Goal: Information Seeking & Learning: Learn about a topic

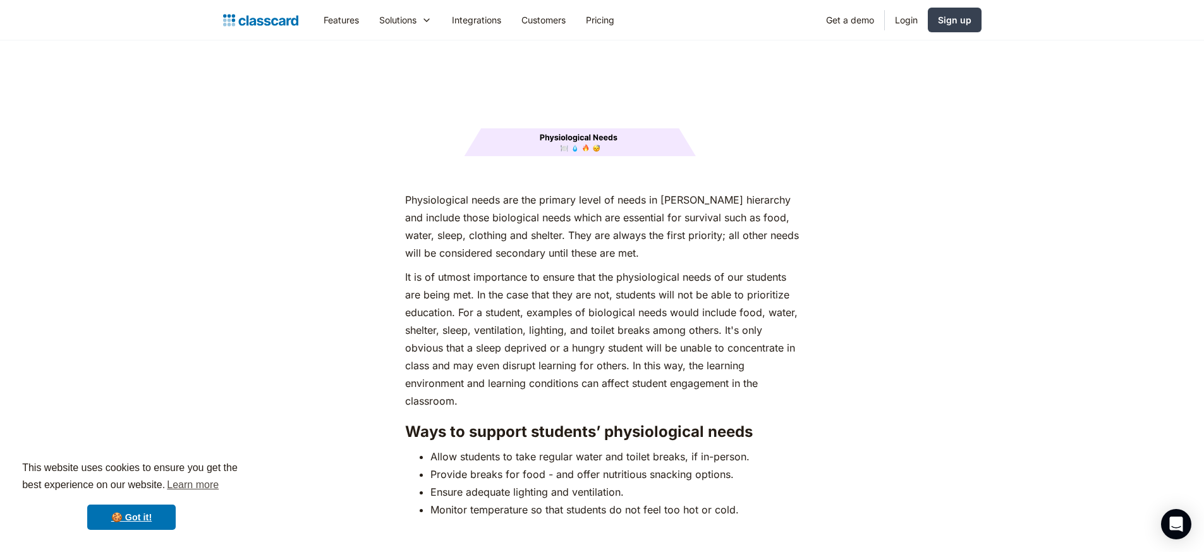
scroll to position [1770, 0]
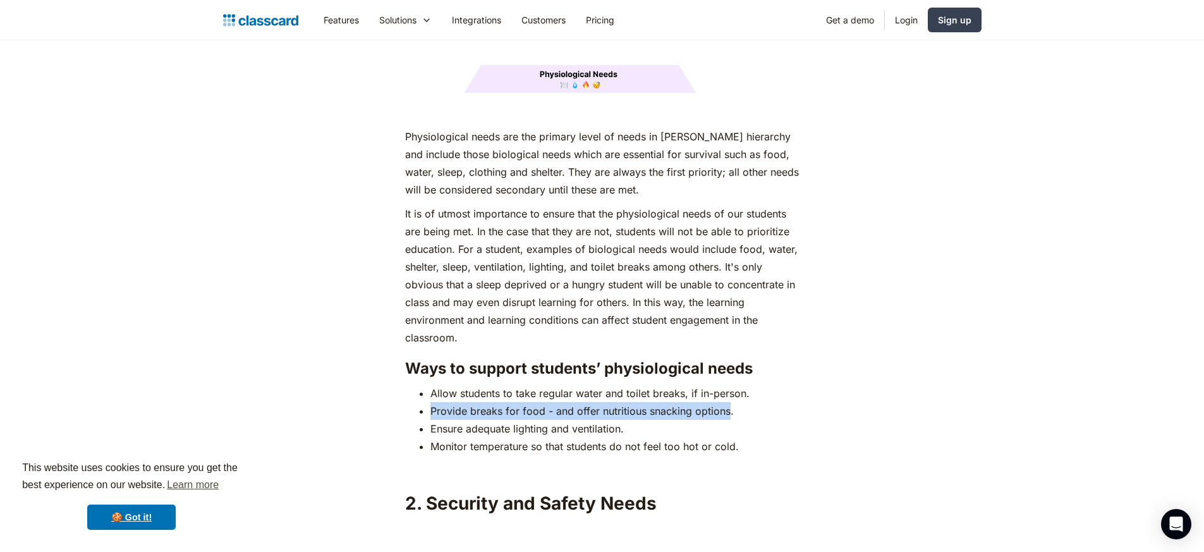
drag, startPoint x: 429, startPoint y: 387, endPoint x: 728, endPoint y: 389, distance: 299.1
click at [728, 389] on ul "Allow students to take regular water and toilet breaks, if in-person. Provide b…" at bounding box center [602, 419] width 394 height 71
copy li "Provide breaks for food - and offer nutritious snacking options"
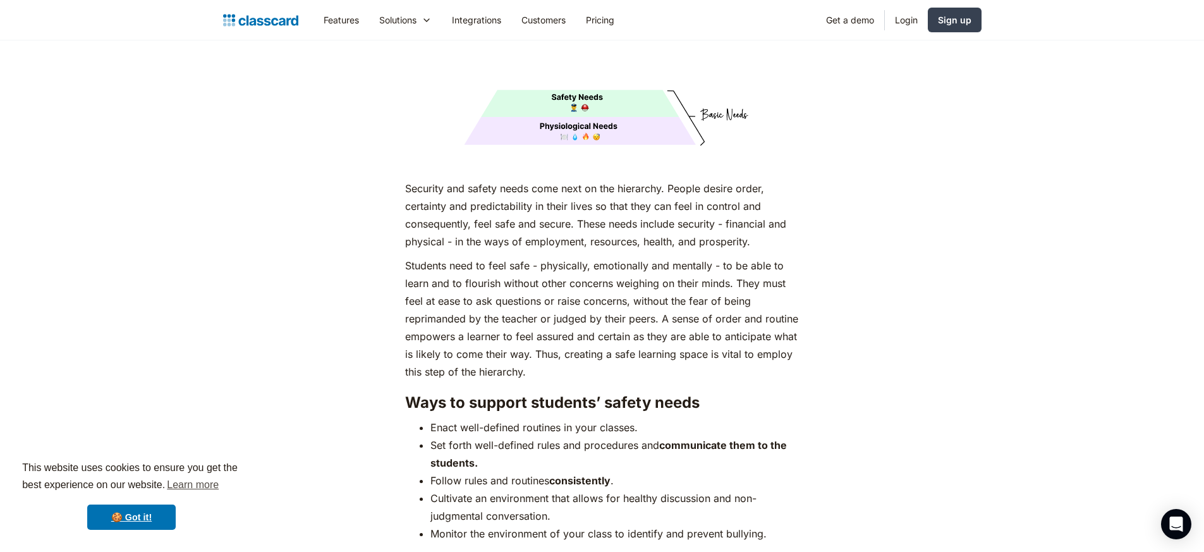
scroll to position [2403, 0]
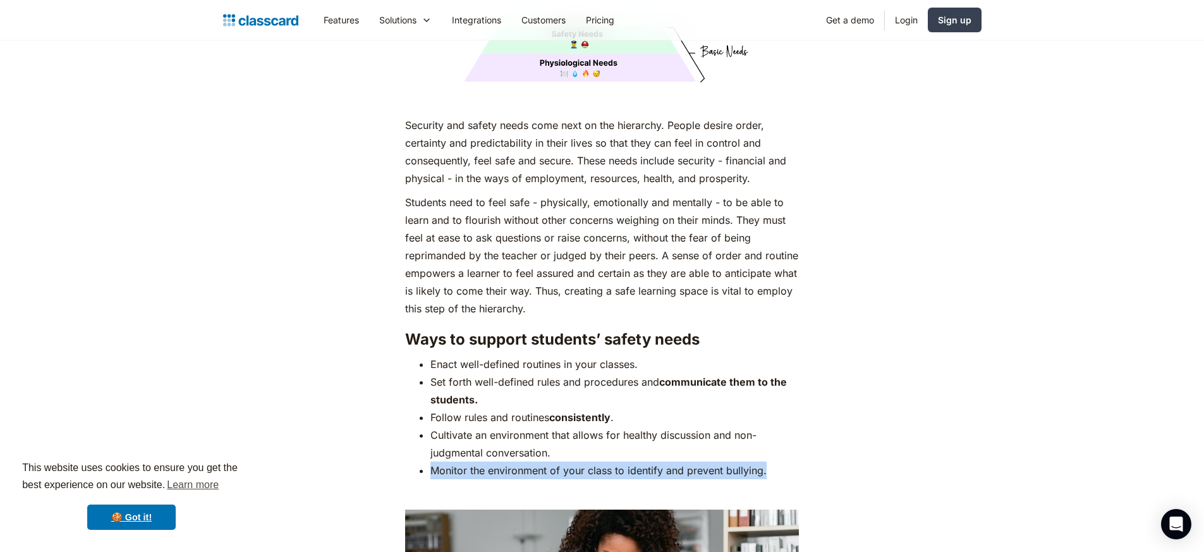
drag, startPoint x: 431, startPoint y: 448, endPoint x: 768, endPoint y: 444, distance: 336.4
click at [768, 462] on li "Monitor the environment of your class to identify and prevent bullying." at bounding box center [615, 471] width 369 height 18
copy li "Monitor the environment of your class to identify and prevent bullying."
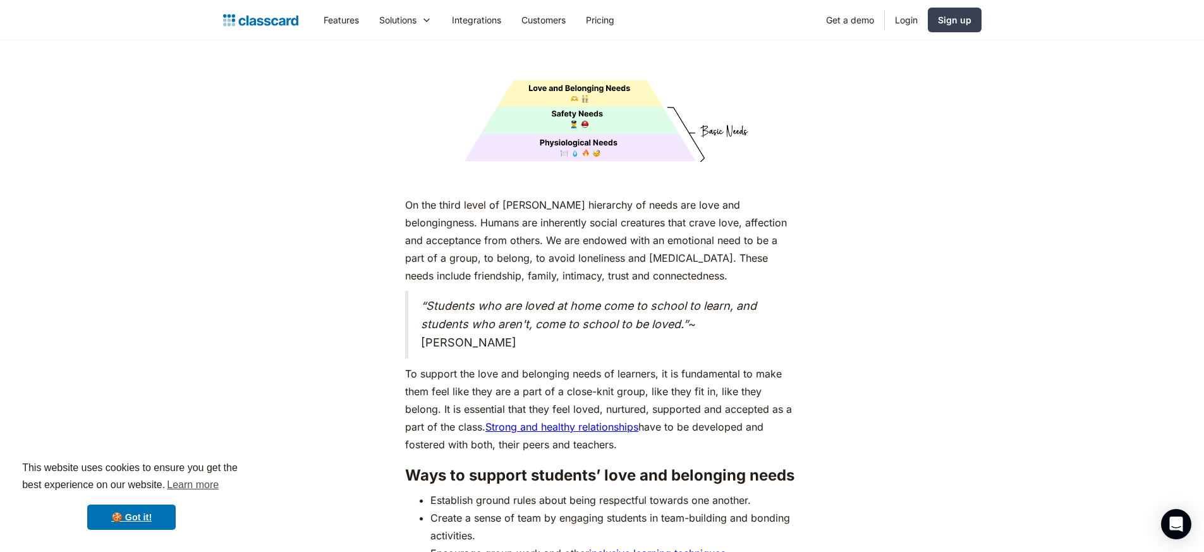
scroll to position [3464, 0]
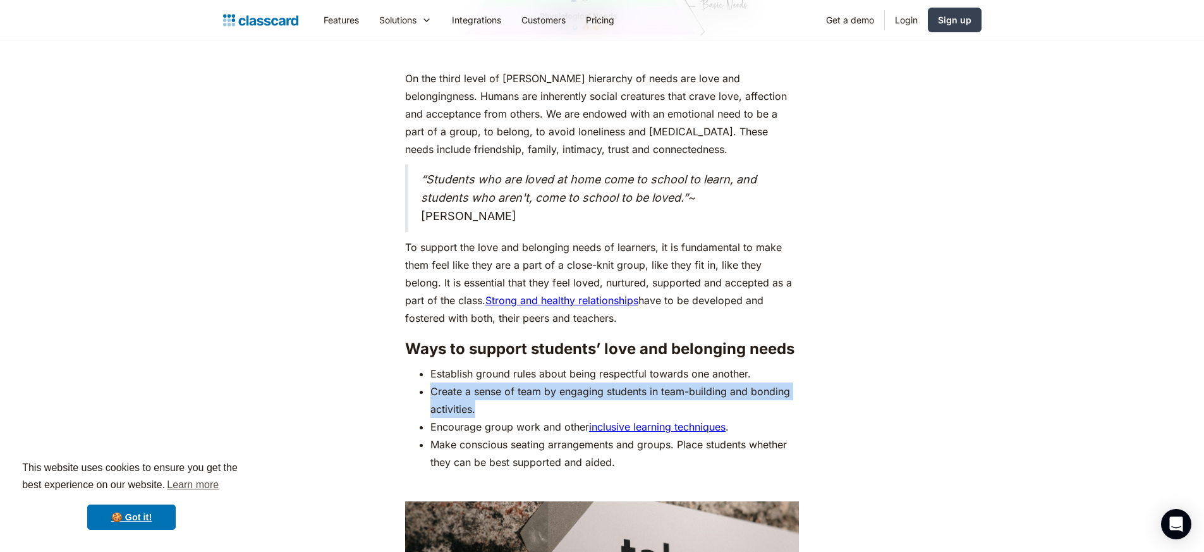
drag, startPoint x: 429, startPoint y: 360, endPoint x: 478, endPoint y: 381, distance: 53.8
click at [478, 381] on ul "Establish ground rules about being respectful towards one another. Create a sen…" at bounding box center [602, 418] width 394 height 106
copy li "Create a sense of team by engaging students in team-building and bonding activi…"
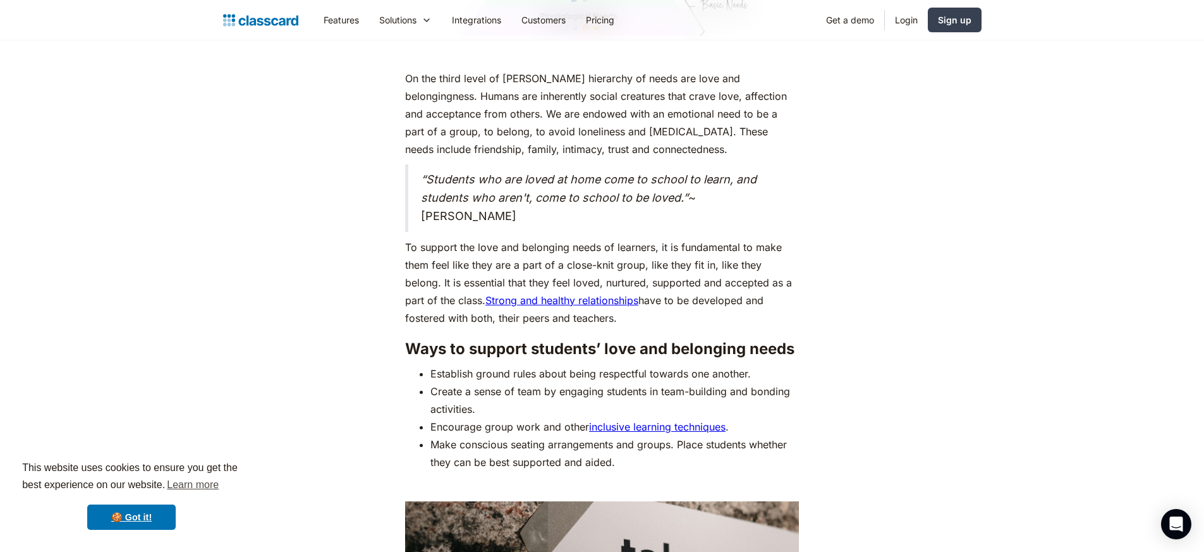
click at [605, 295] on p "To support the love and belonging needs of learners, it is fundamental to make …" at bounding box center [602, 282] width 394 height 89
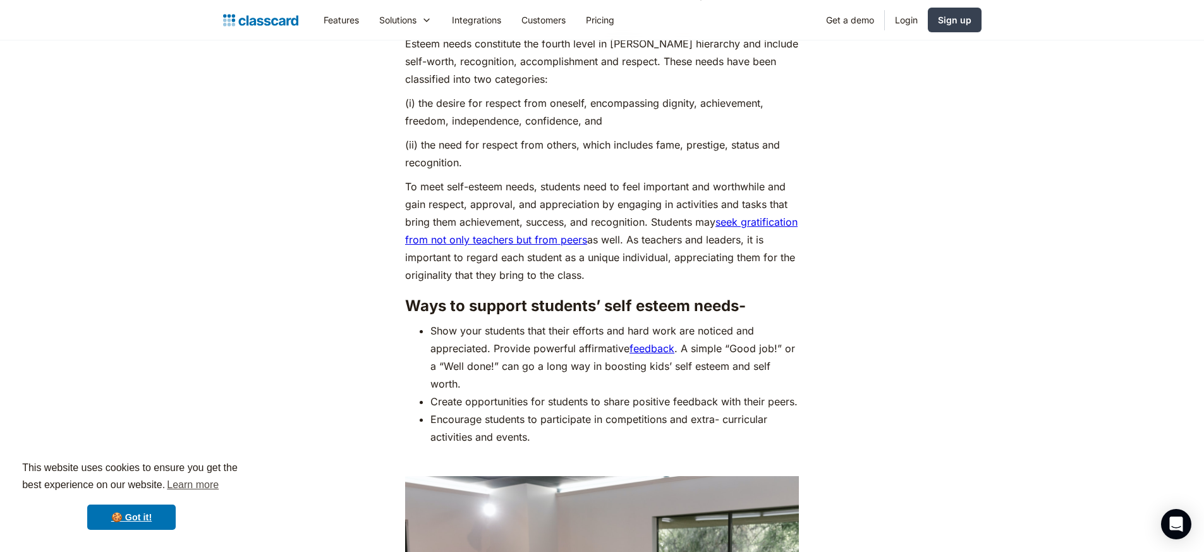
scroll to position [4602, 0]
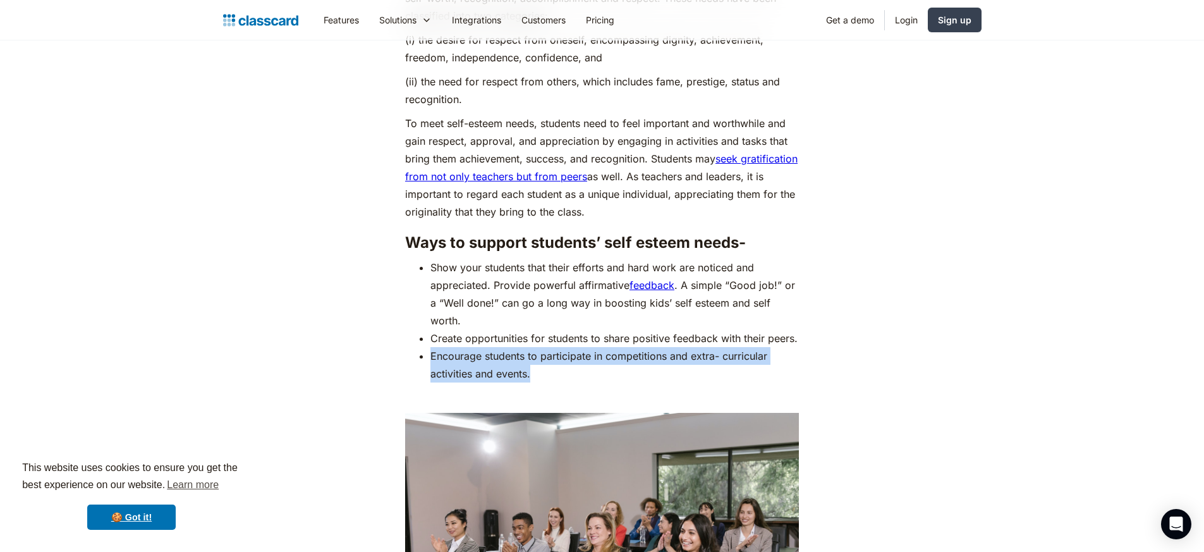
drag, startPoint x: 424, startPoint y: 343, endPoint x: 550, endPoint y: 362, distance: 127.2
click at [550, 362] on ul "Show your students that their efforts and hard work are noticed and appreciated…" at bounding box center [602, 321] width 394 height 124
copy li "Encourage students to participate in competitions and extra- curricular activit…"
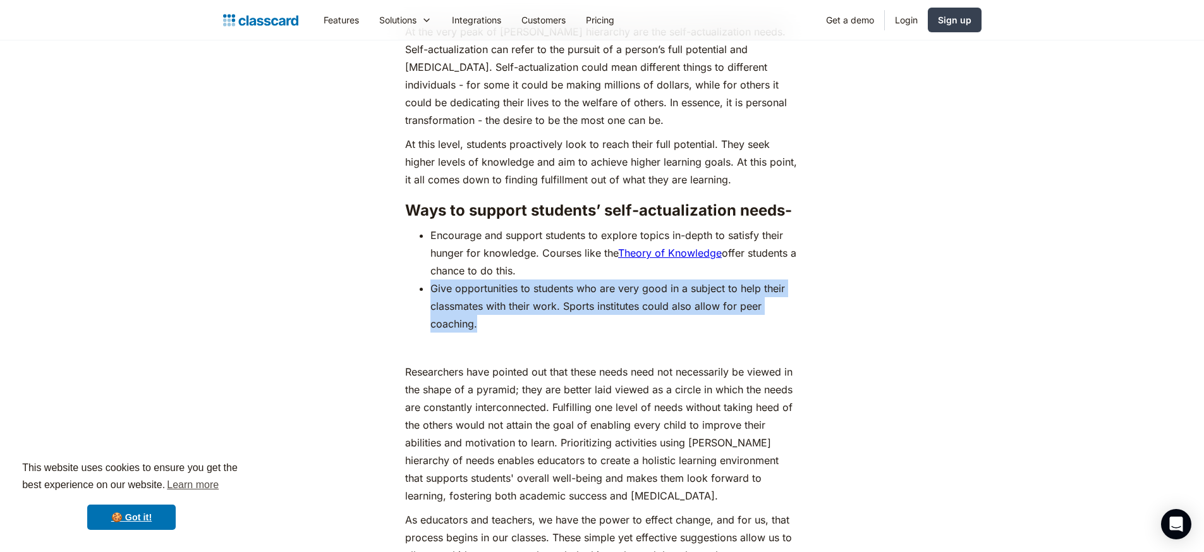
drag, startPoint x: 432, startPoint y: 281, endPoint x: 503, endPoint y: 321, distance: 81.2
click at [503, 321] on li "Give opportunities to students who are very good in a subject to help their cla…" at bounding box center [615, 305] width 369 height 53
copy li "Give opportunities to students who are very good in a subject to help their cla…"
